Goal: Transaction & Acquisition: Purchase product/service

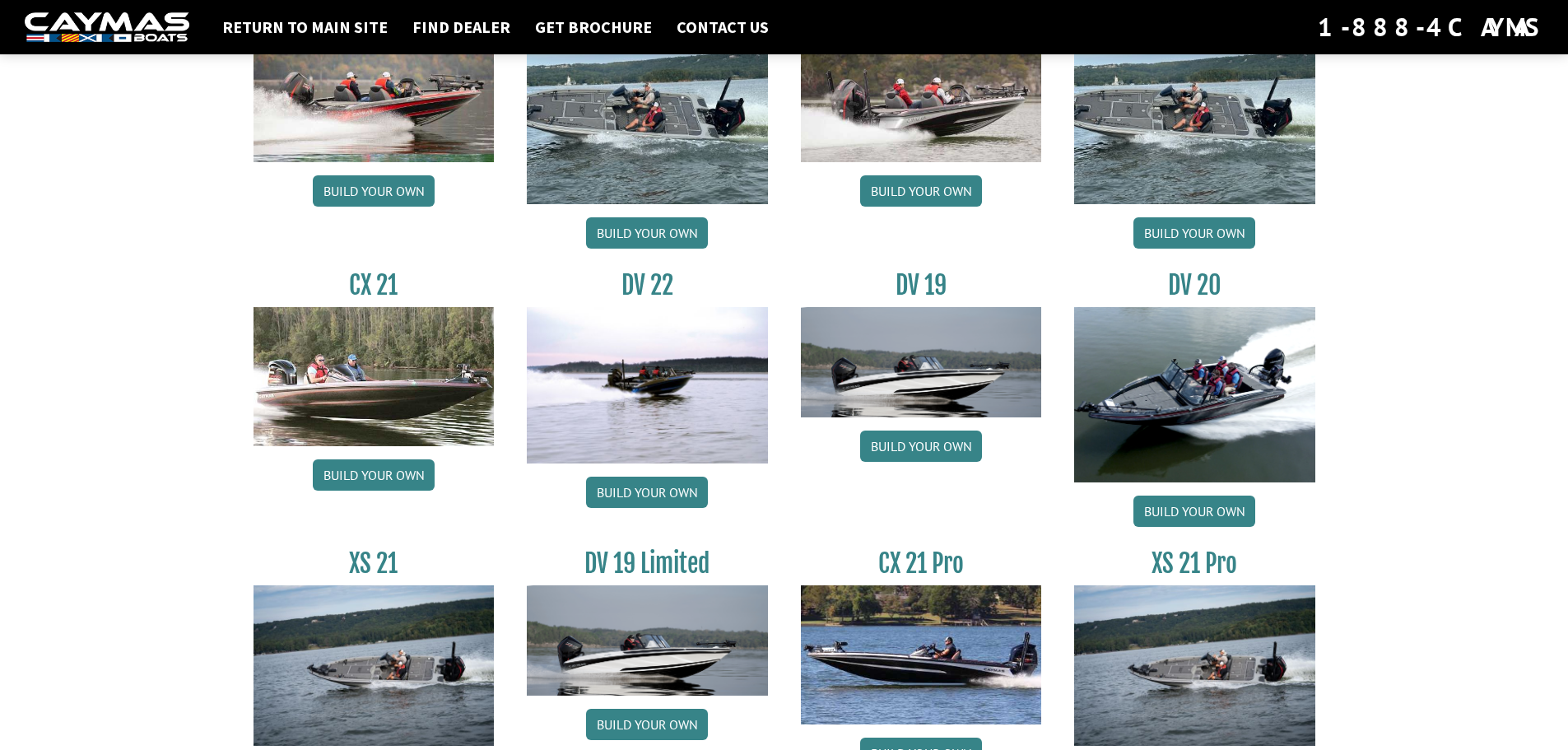
scroll to position [1867, 0]
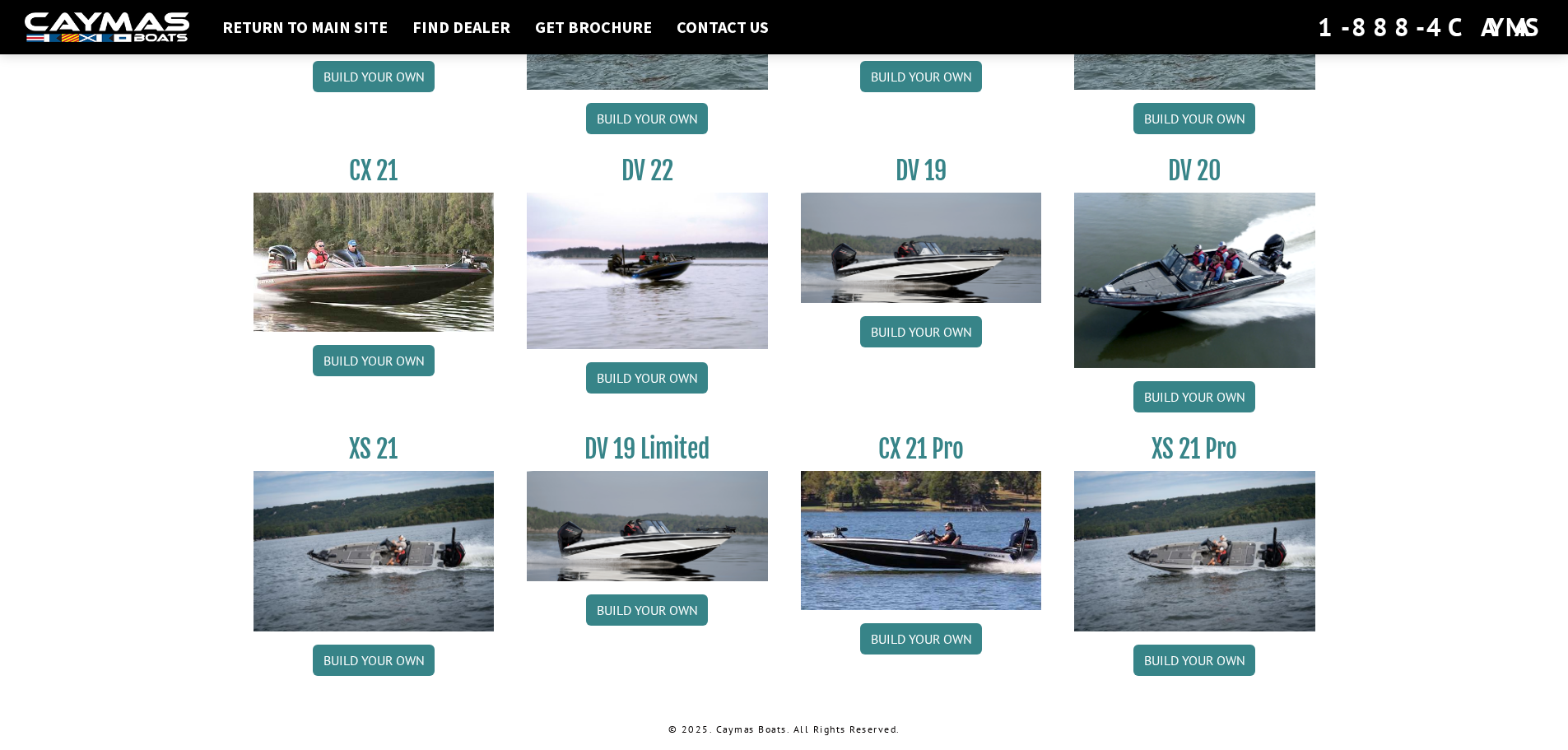
click at [1192, 210] on img at bounding box center [1195, 280] width 241 height 175
click at [1224, 398] on link "Build your own" at bounding box center [1194, 396] width 122 height 31
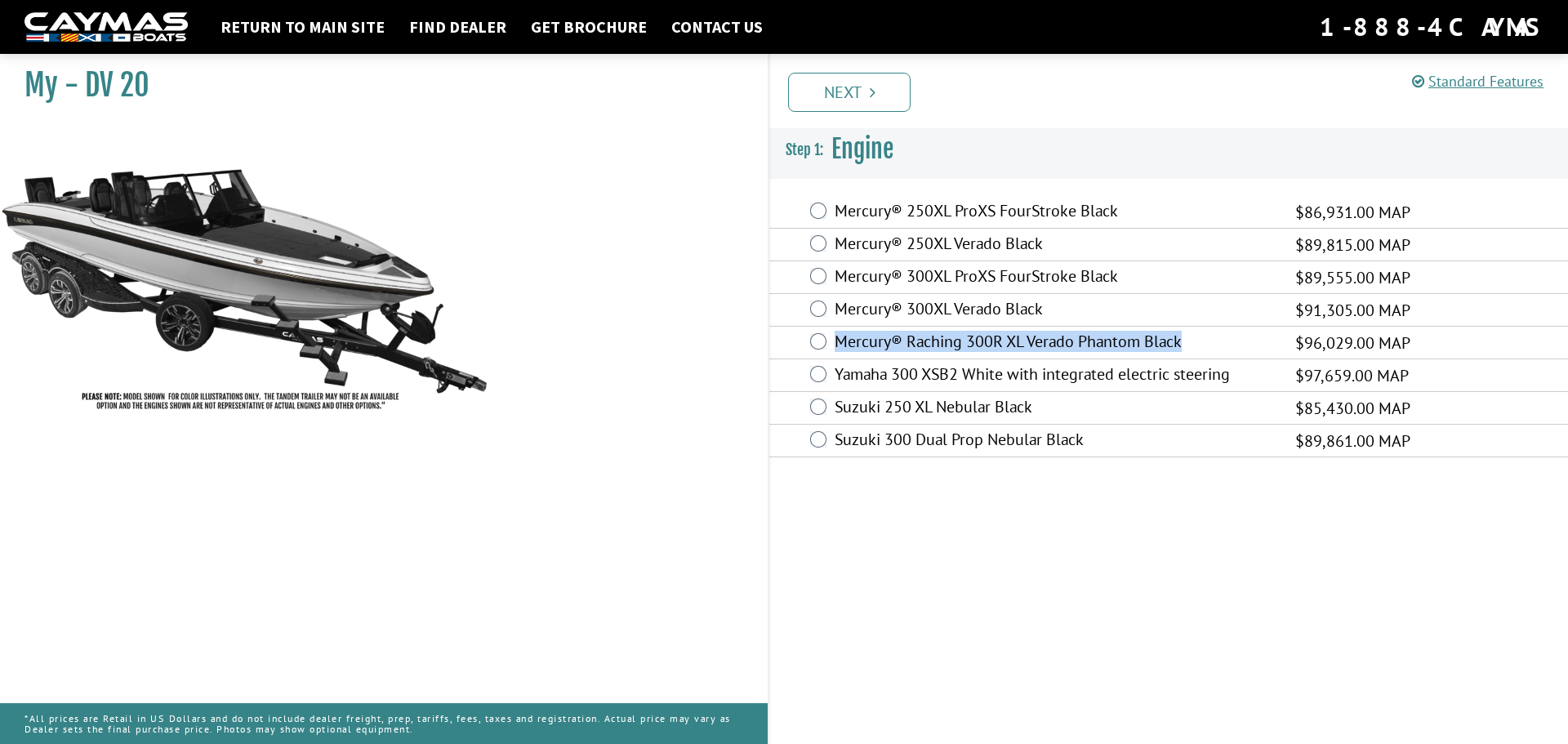
drag, startPoint x: 838, startPoint y: 341, endPoint x: 1192, endPoint y: 347, distance: 354.1
click at [1192, 347] on label "Mercury® Raching 300R XL Verado Phantom Black" at bounding box center [1055, 343] width 441 height 23
copy label "Mercury® Raching 300R XL Verado Phantom Black"
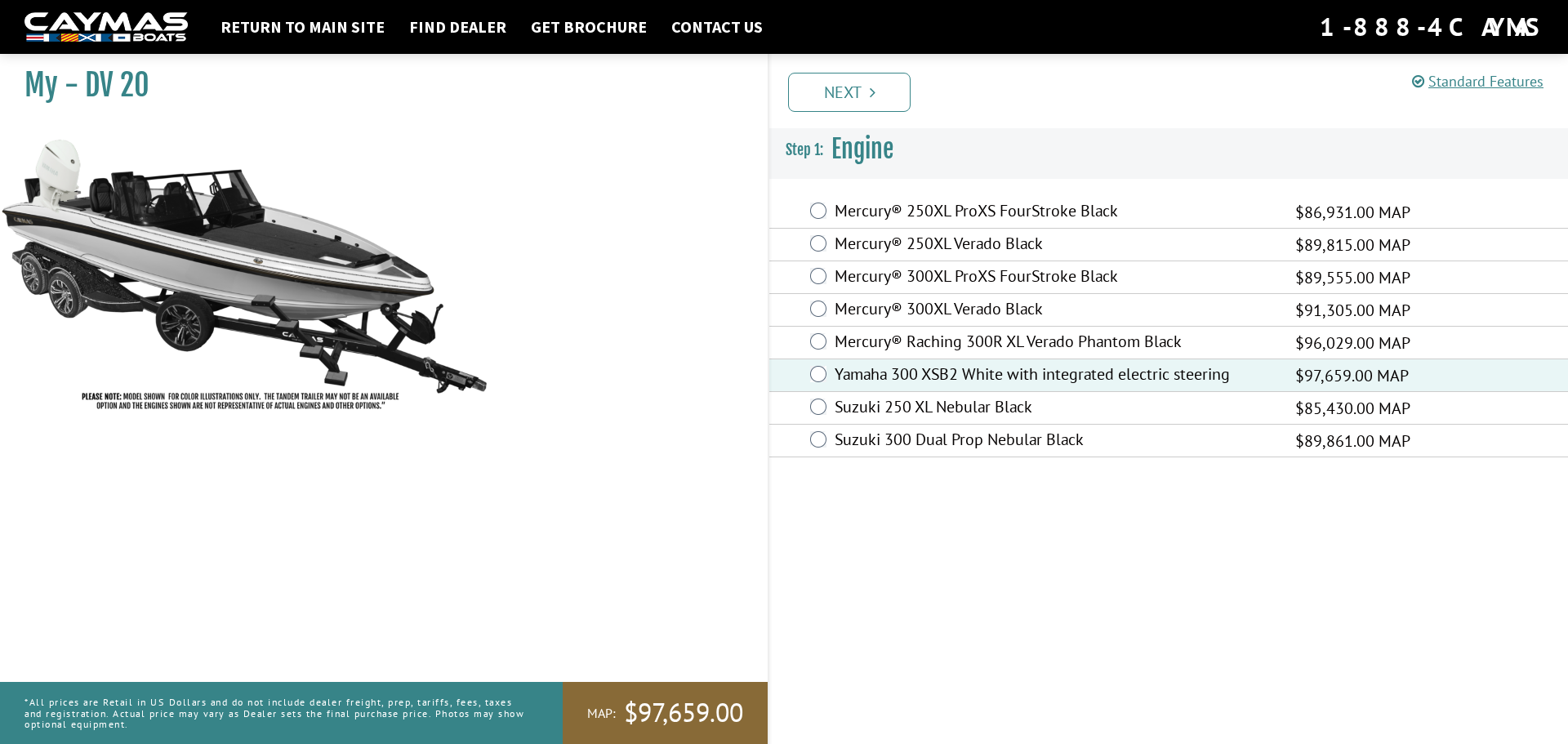
click at [860, 115] on div "Prev Next" at bounding box center [1167, 91] width 801 height 74
click at [861, 97] on link "Next" at bounding box center [849, 91] width 122 height 39
